Goal: Task Accomplishment & Management: Use online tool/utility

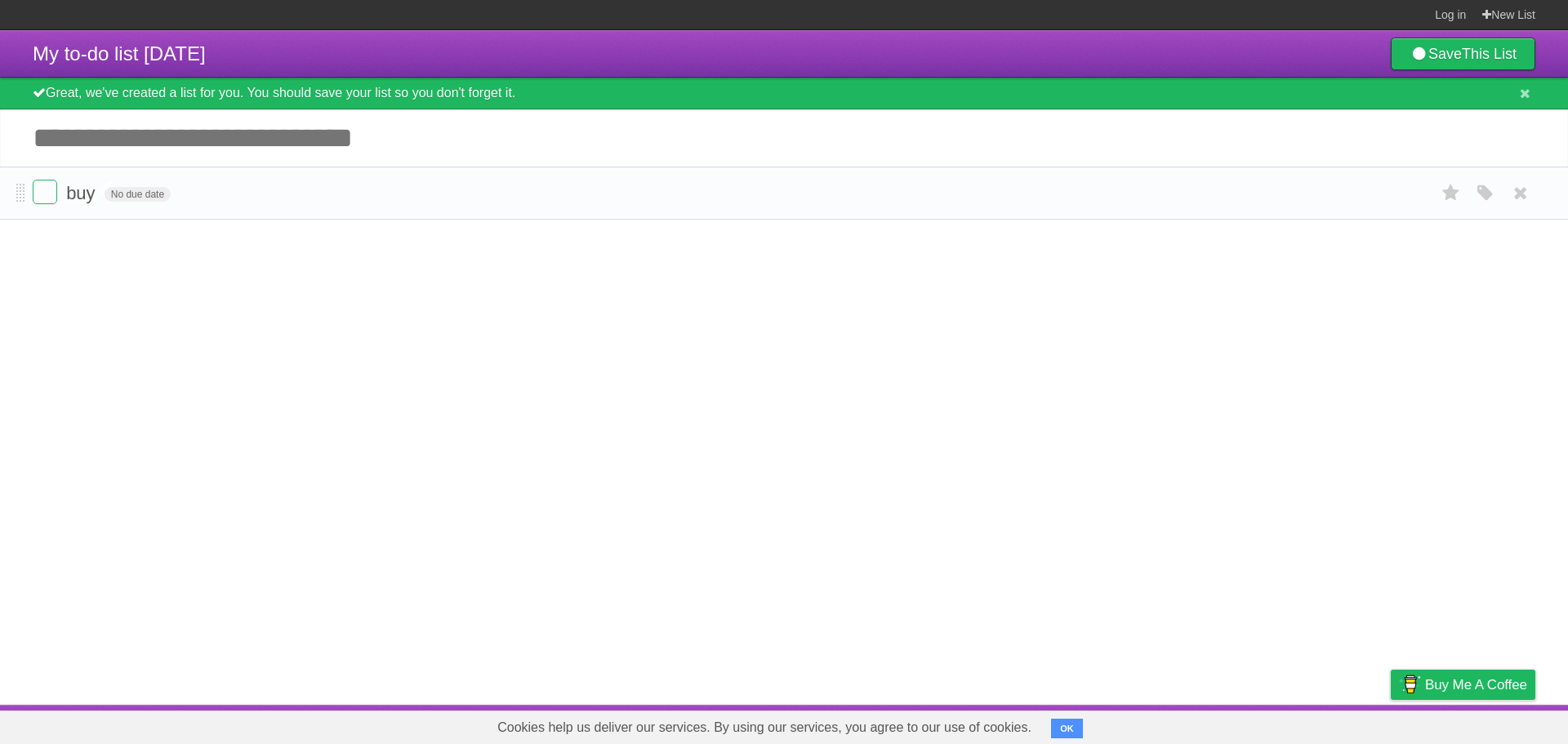
click at [89, 202] on span "buy" at bounding box center [82, 193] width 32 height 21
click at [367, 199] on form "- No due date White Red Blue Green Purple Orange" at bounding box center [784, 193] width 1503 height 27
click at [165, 122] on input "Add another task" at bounding box center [784, 137] width 1568 height 57
